Goal: Find specific page/section: Find specific page/section

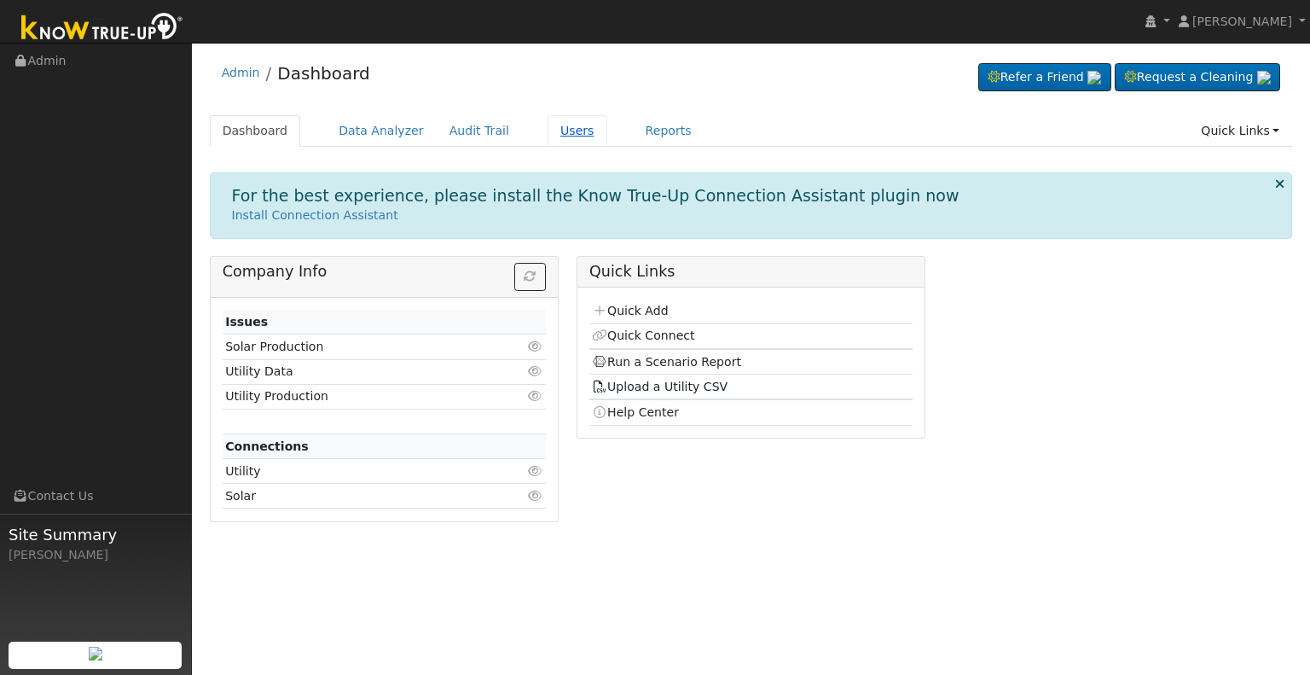
click at [548, 133] on link "Users" at bounding box center [578, 131] width 60 height 32
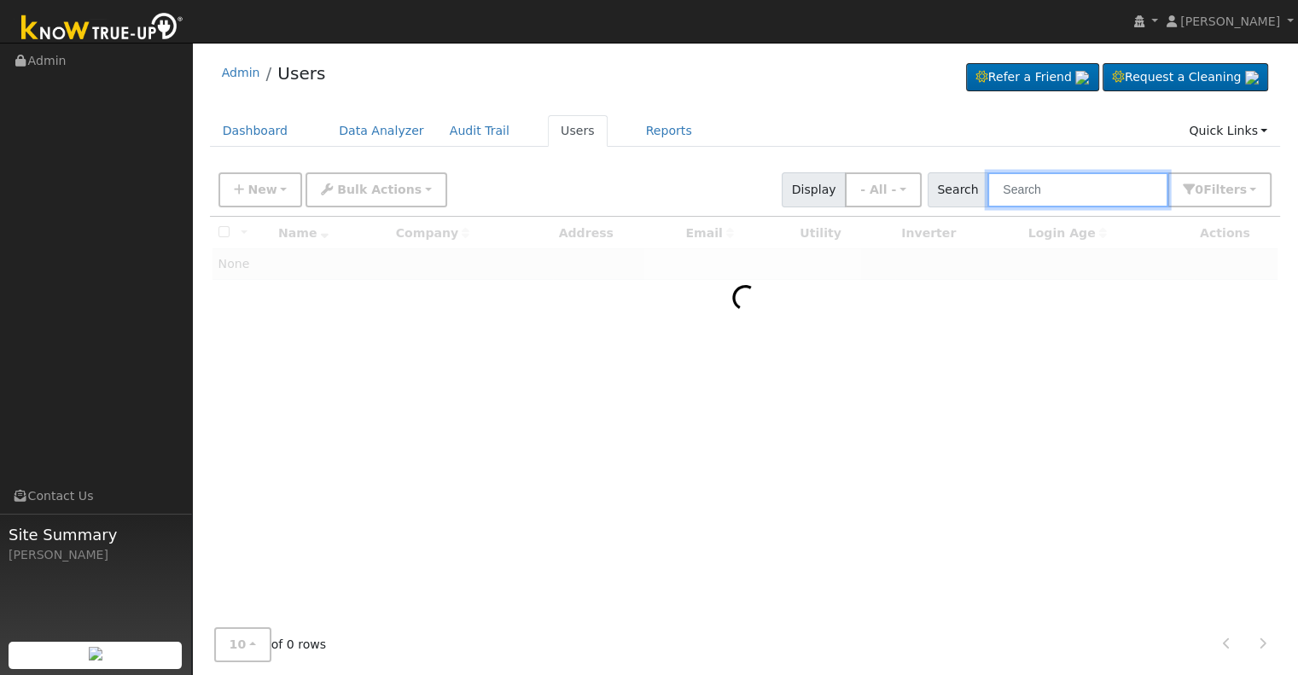
click at [1024, 196] on input "text" at bounding box center [1077, 189] width 181 height 35
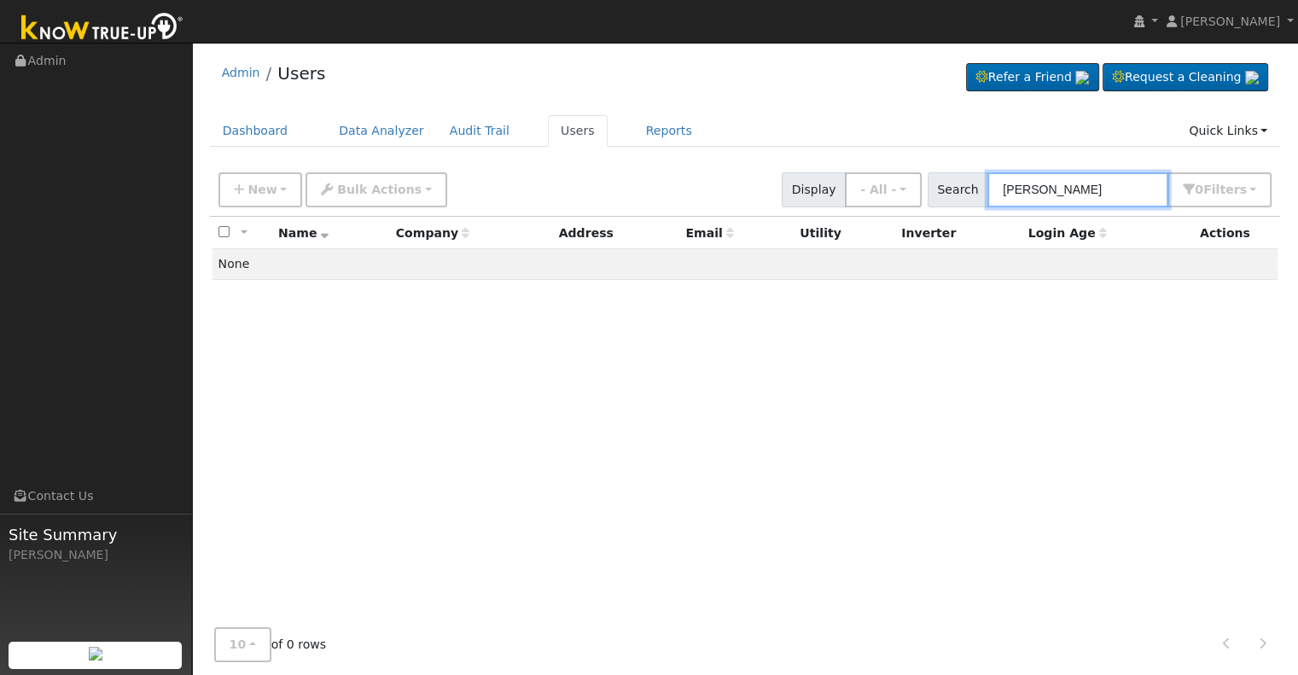
type input "perdo alvarez"
click at [822, 348] on div "All None All on page None on page Name Company Address Email Utility Inverter L…" at bounding box center [745, 419] width 1071 height 405
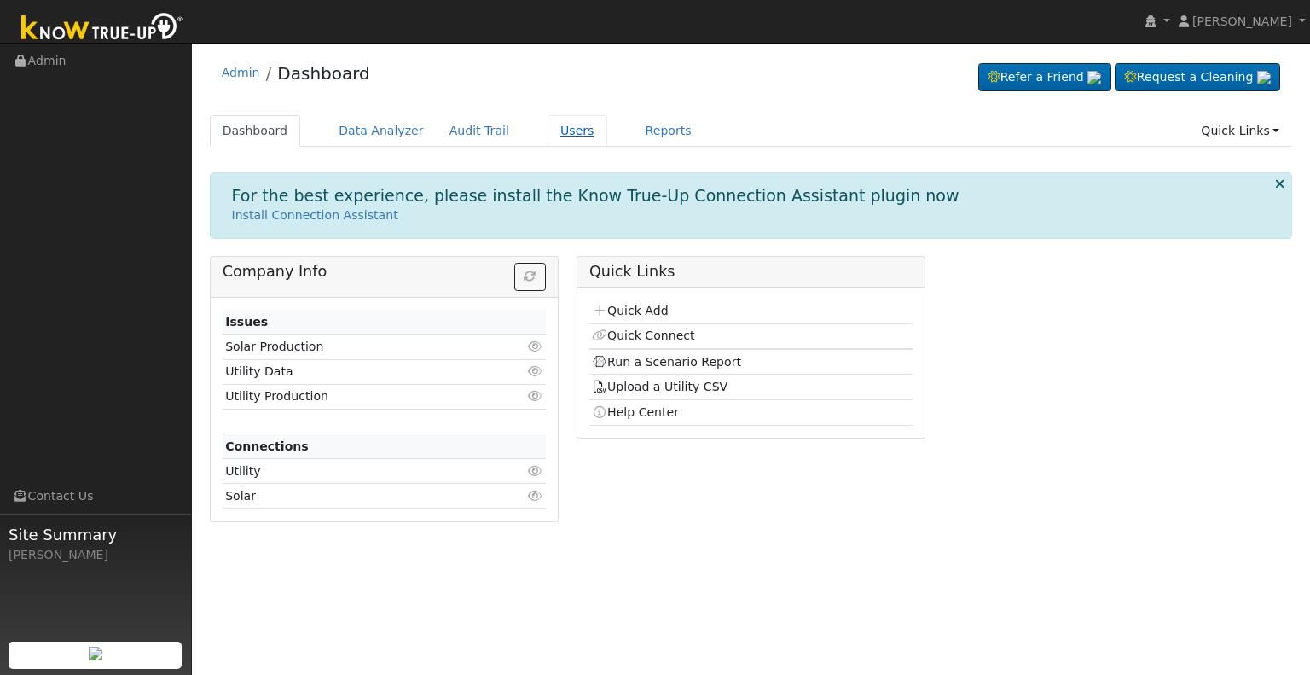
click at [559, 132] on link "Users" at bounding box center [578, 131] width 60 height 32
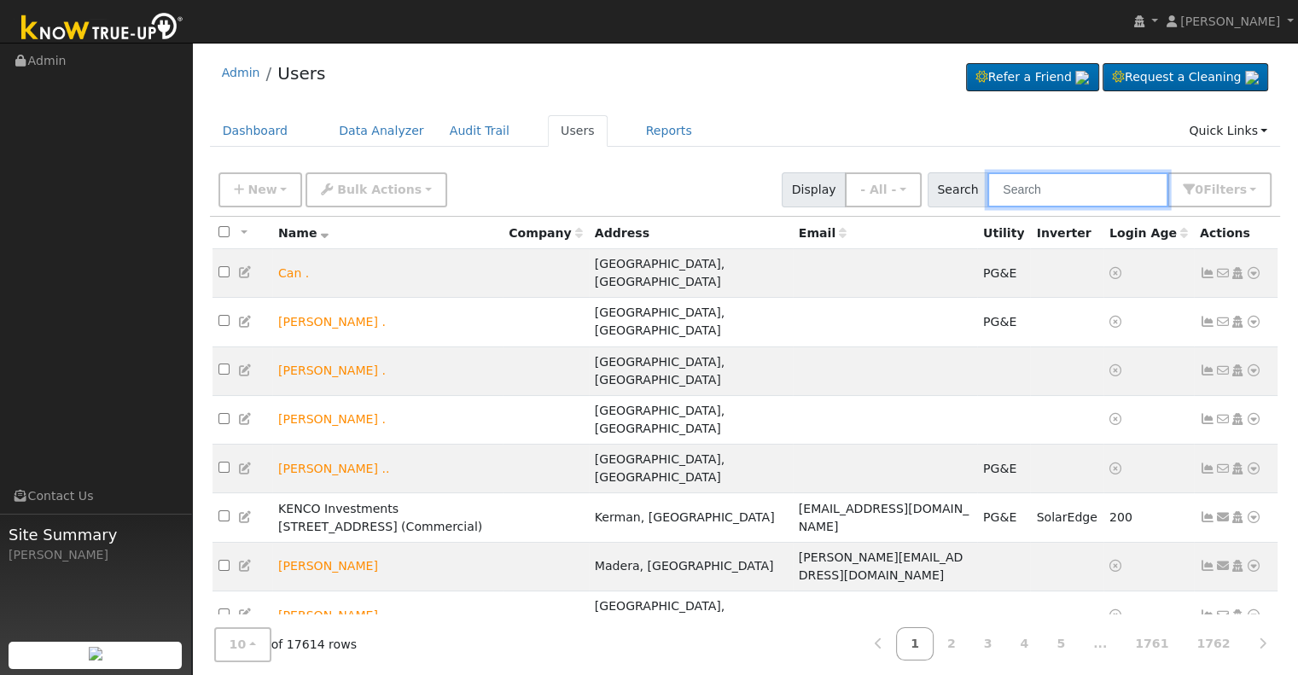
click at [1037, 184] on input "text" at bounding box center [1077, 189] width 181 height 35
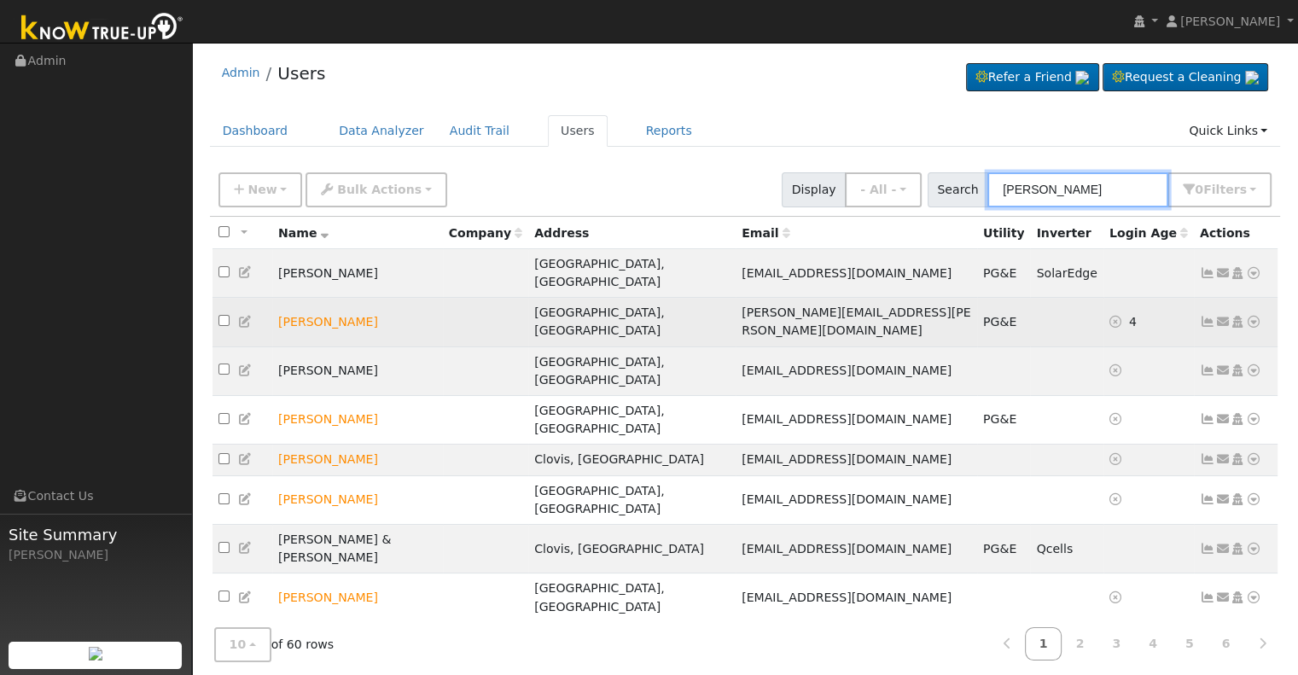
type input "[PERSON_NAME]"
click at [1256, 316] on icon at bounding box center [1253, 322] width 15 height 12
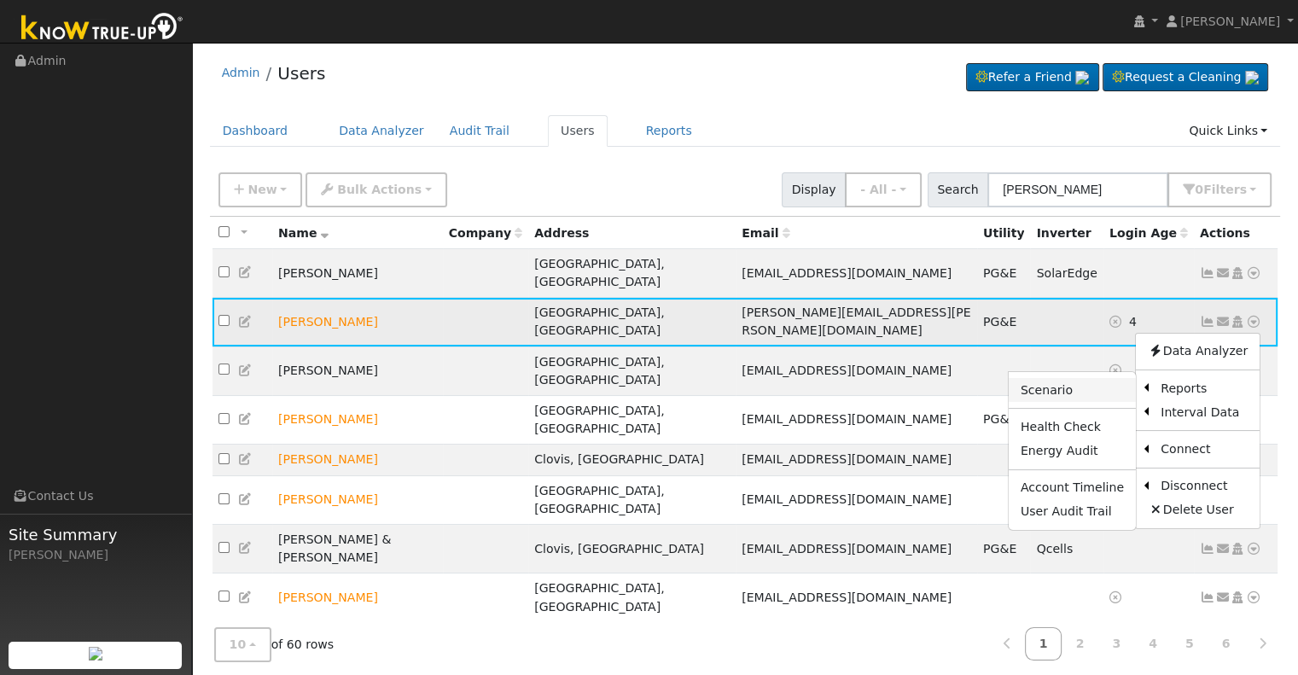
click at [1050, 378] on link "Scenario" at bounding box center [1071, 390] width 127 height 24
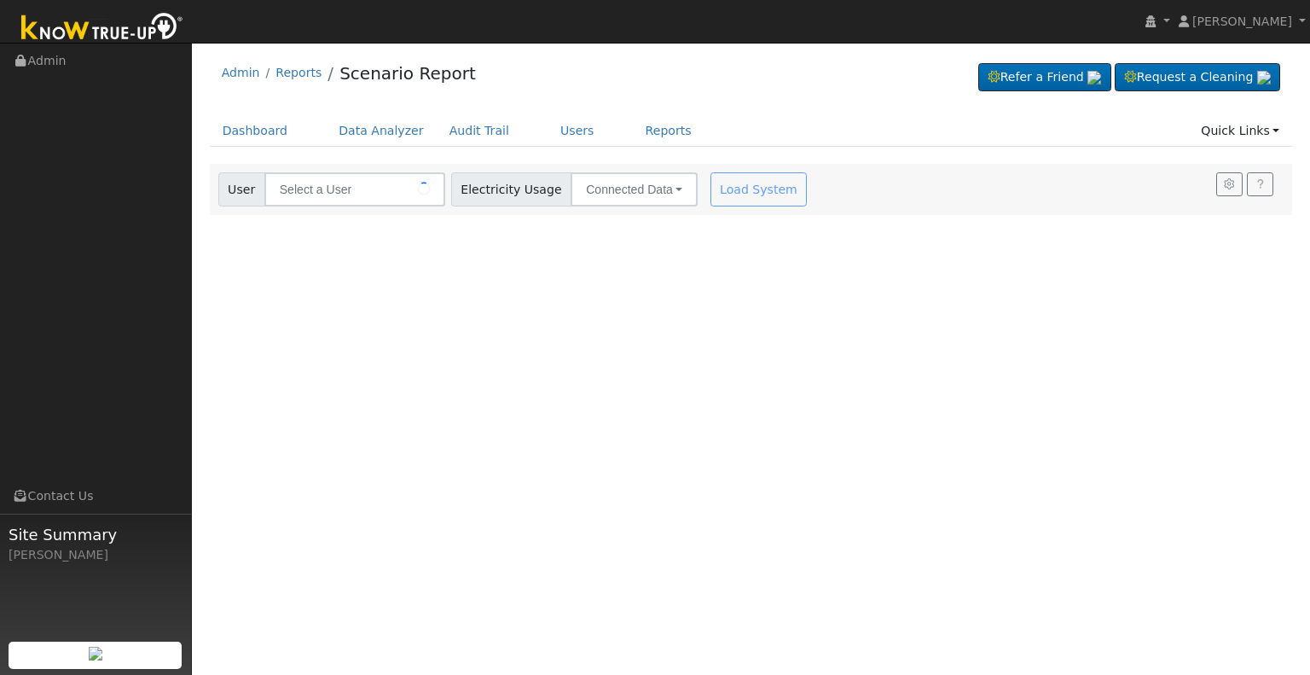
type input "[PERSON_NAME]"
